Goal: Information Seeking & Learning: Learn about a topic

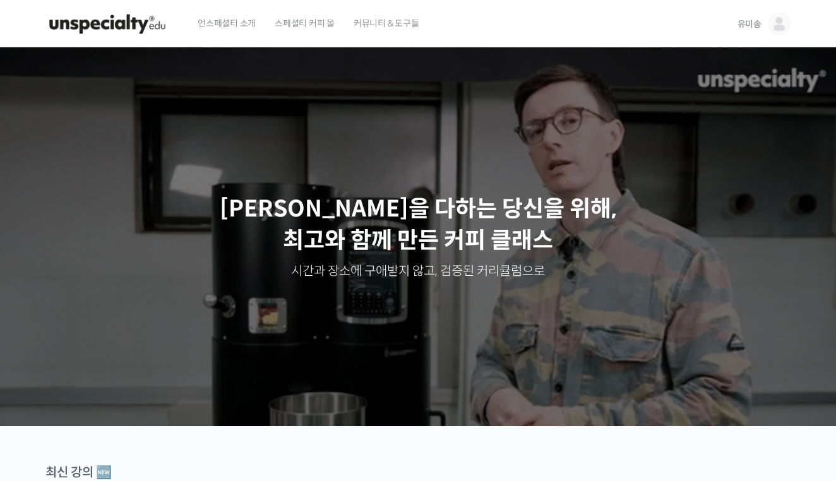
click at [751, 23] on span "유미송" at bounding box center [750, 23] width 24 height 11
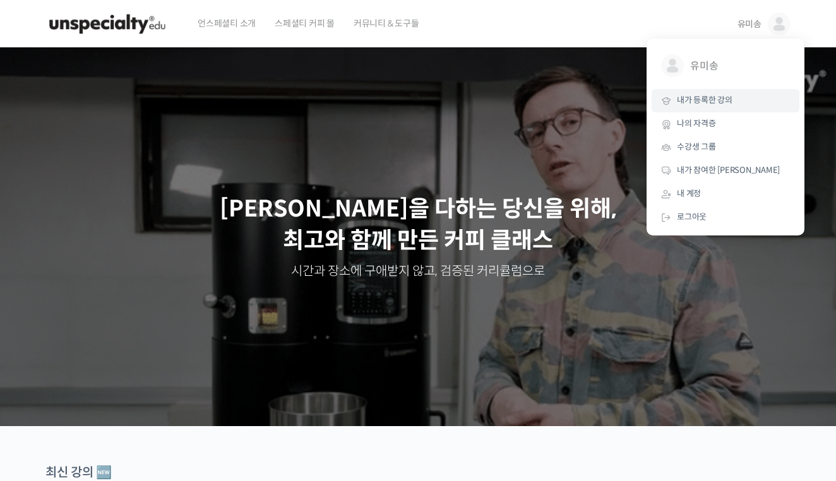
click at [721, 102] on span "내가 등록한 강의" at bounding box center [705, 100] width 56 height 11
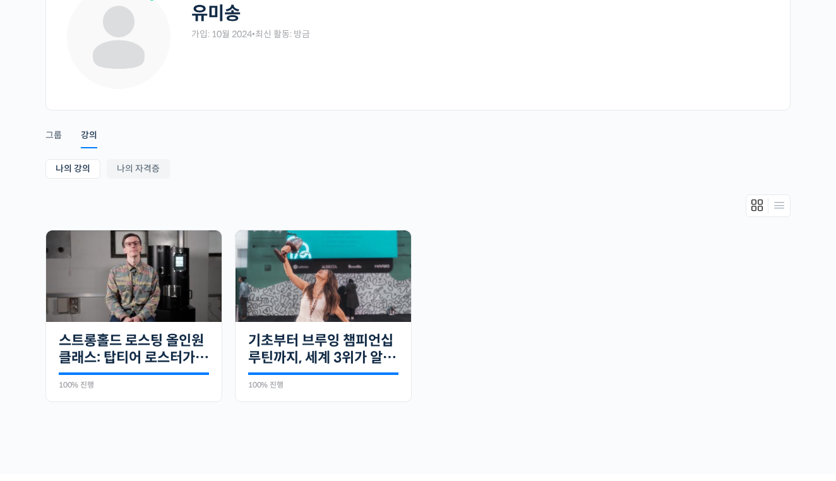
scroll to position [116, 0]
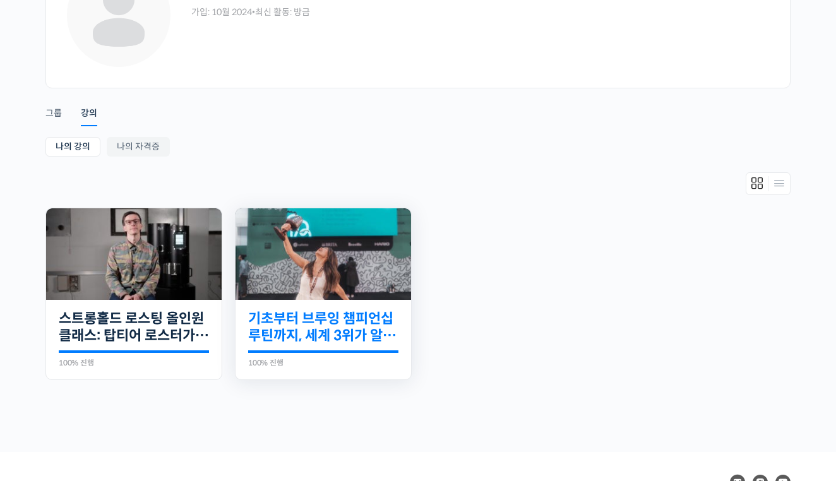
click at [385, 310] on link "기초부터 브루잉 챔피언십 루틴까지, 세계 3위가 알려주는 핸드드립의 모든 것" at bounding box center [323, 327] width 150 height 35
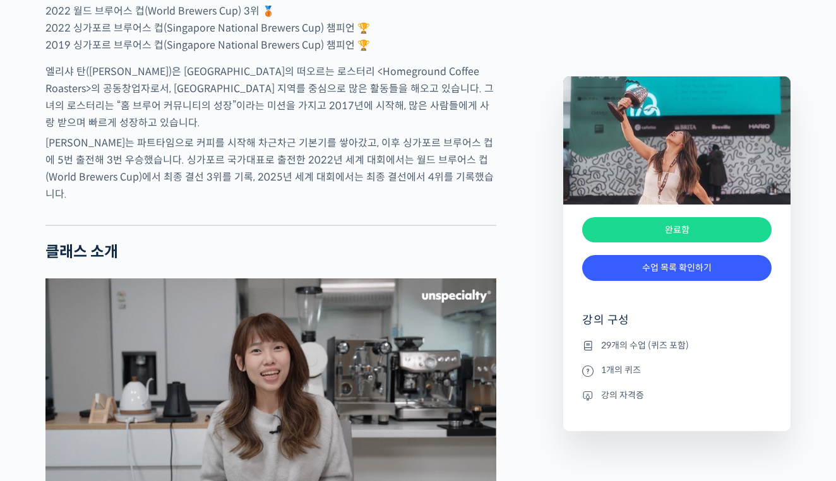
scroll to position [995, 0]
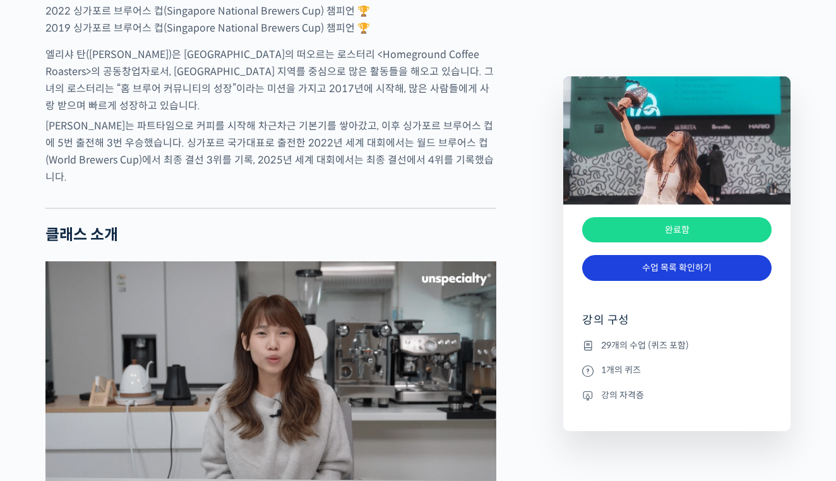
click at [673, 279] on link "수업 목록 확인하기" at bounding box center [676, 268] width 189 height 26
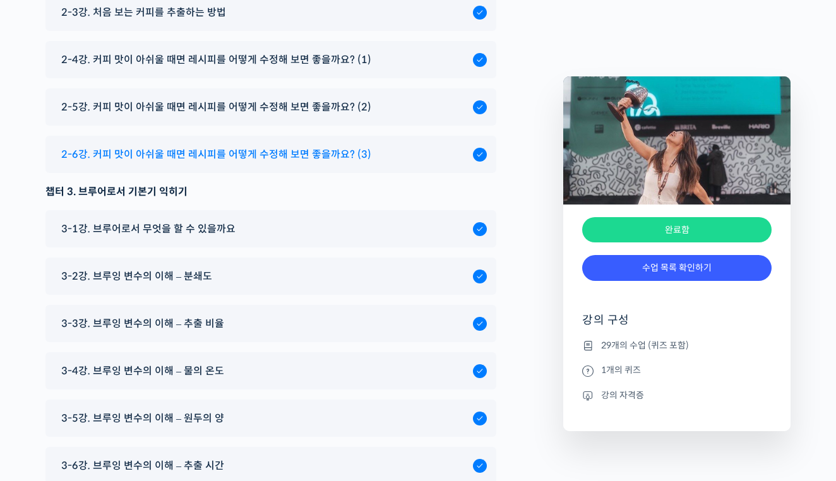
scroll to position [6615, 0]
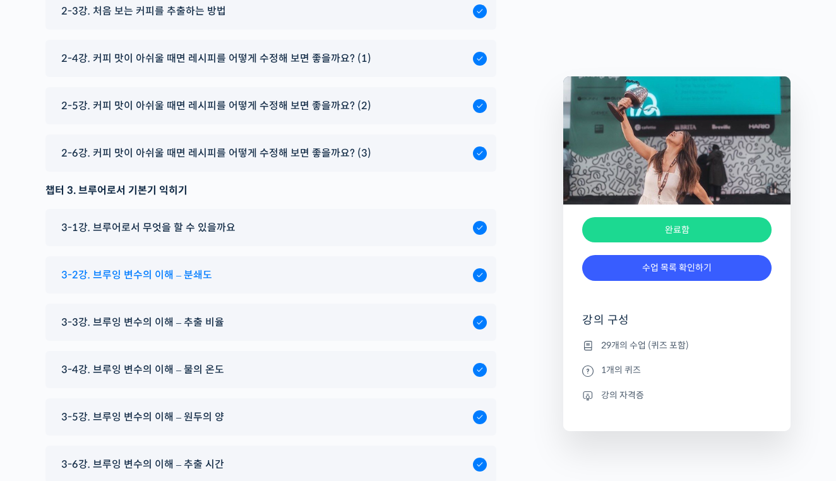
click at [250, 267] on div "3-2강. 브루잉 변수의 이해 – 분쇄도" at bounding box center [264, 275] width 418 height 17
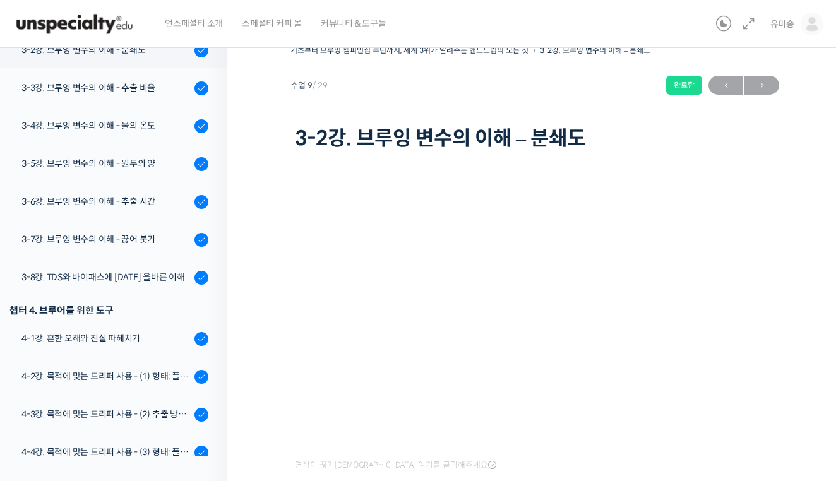
scroll to position [15, 0]
